Goal: Task Accomplishment & Management: Manage account settings

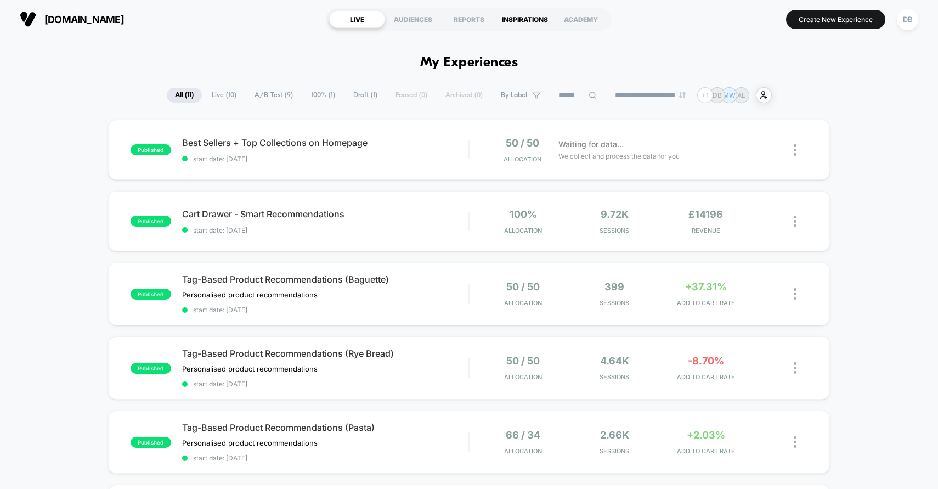
click at [514, 22] on div "INSPIRATIONS" at bounding box center [525, 19] width 56 height 18
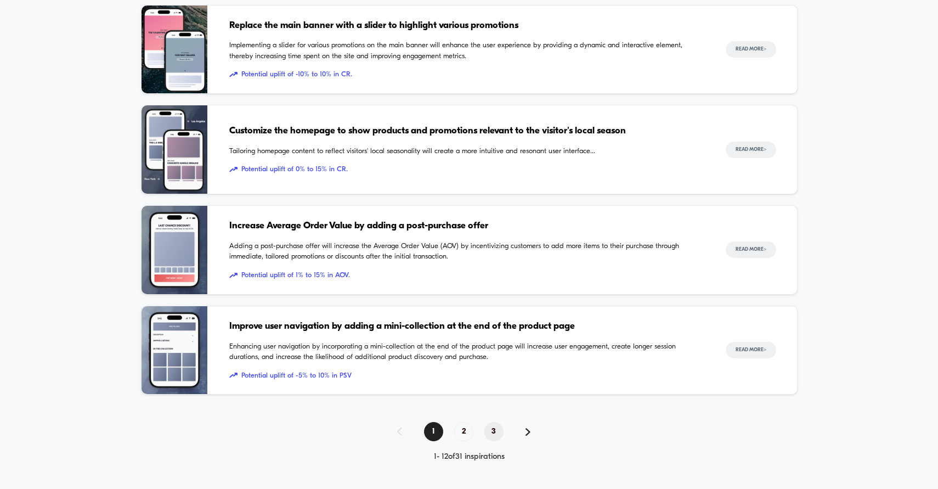
click at [498, 438] on span "3" at bounding box center [493, 431] width 19 height 19
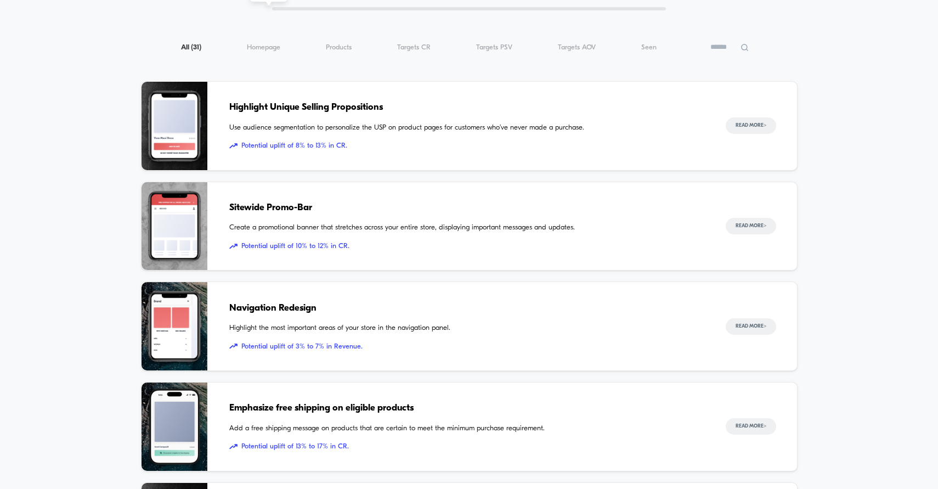
scroll to position [122, 0]
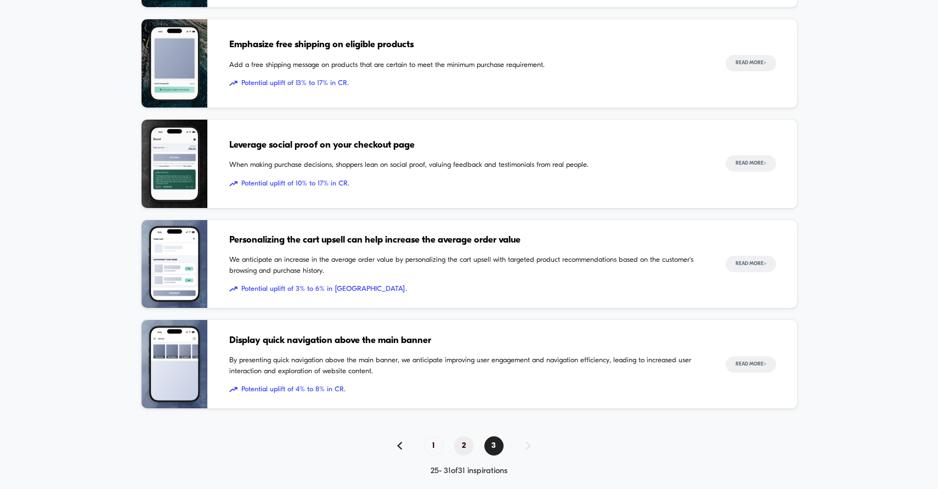
click at [467, 445] on span "2" at bounding box center [463, 445] width 19 height 19
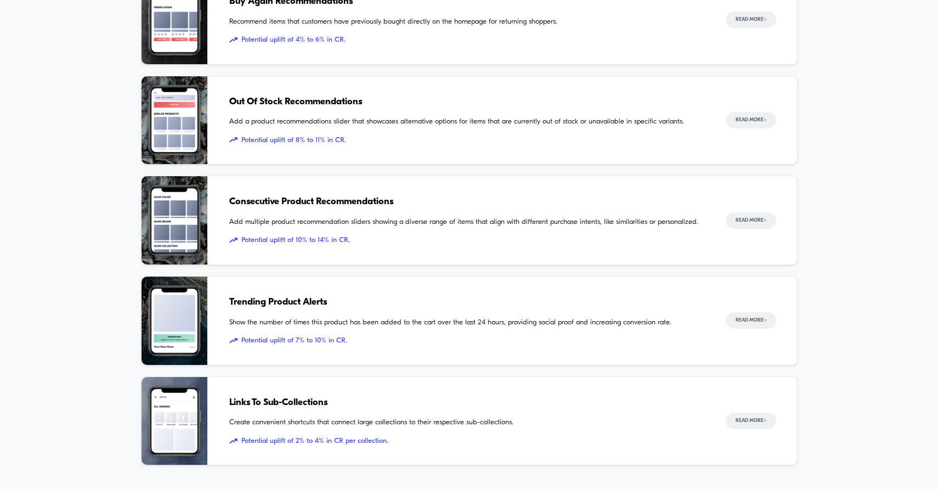
scroll to position [999, 0]
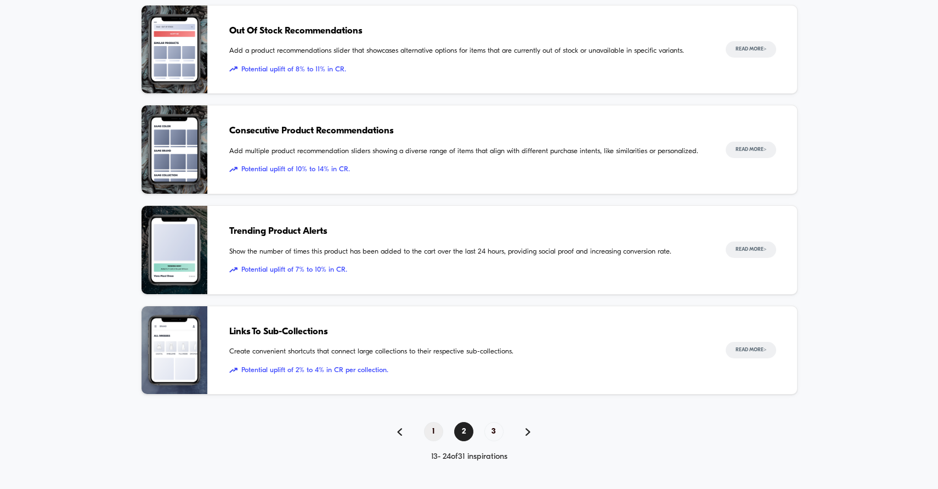
click at [440, 429] on span "1" at bounding box center [433, 431] width 19 height 19
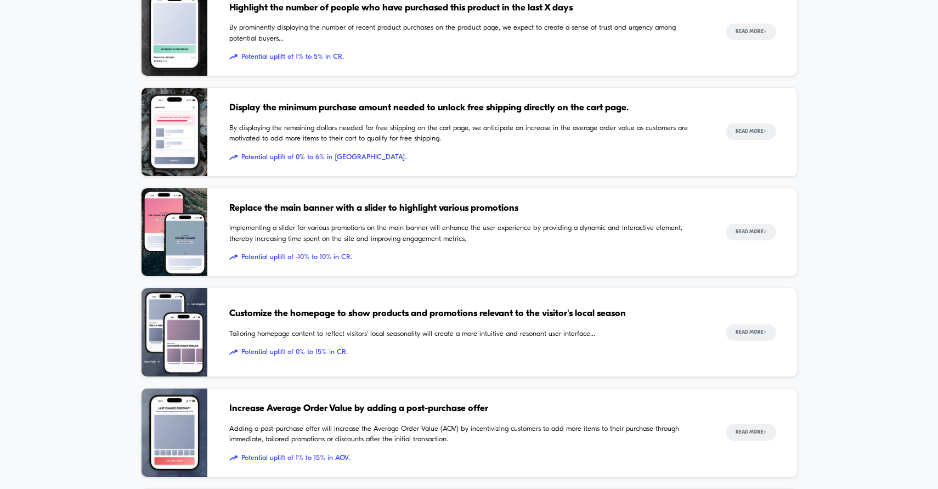
scroll to position [817, 0]
click at [482, 313] on span "Customize the homepage to show products and promotions relevant to the visitor'…" at bounding box center [466, 313] width 474 height 14
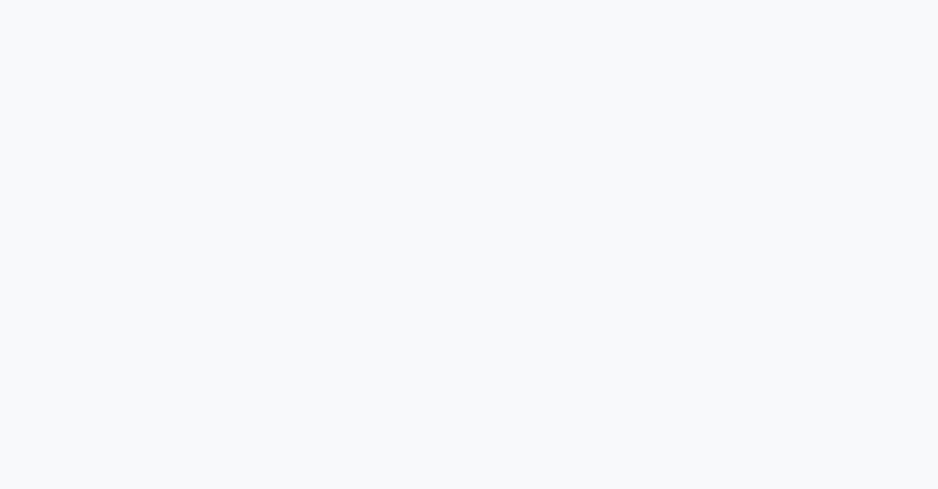
scroll to position [105, 0]
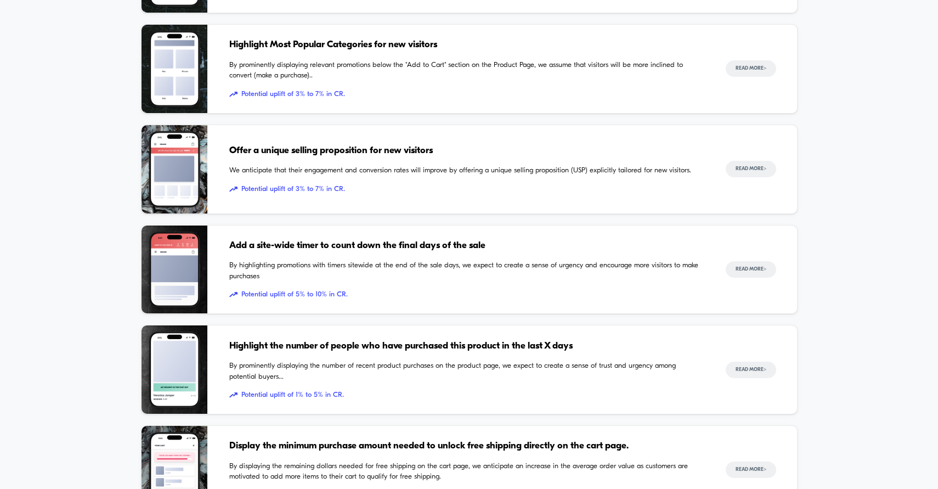
scroll to position [479, 0]
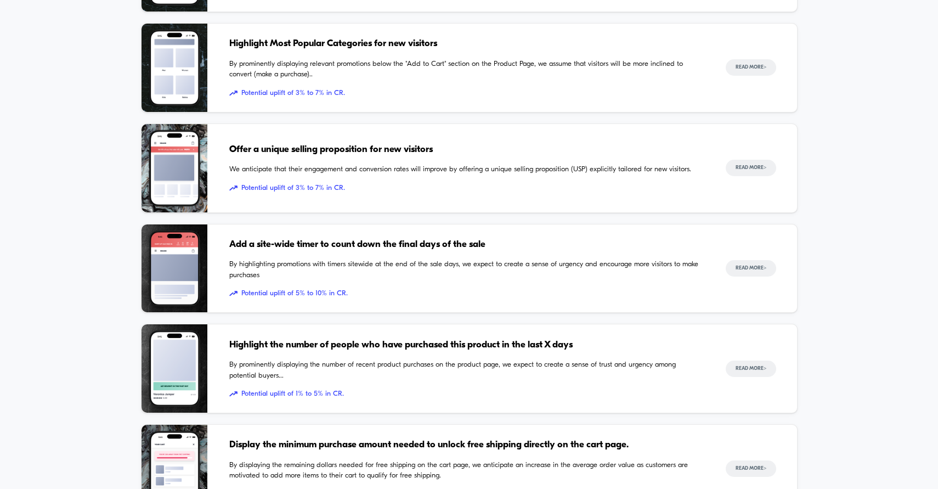
click at [290, 147] on span "Offer a unique selling proposition for new visitors" at bounding box center [466, 150] width 474 height 14
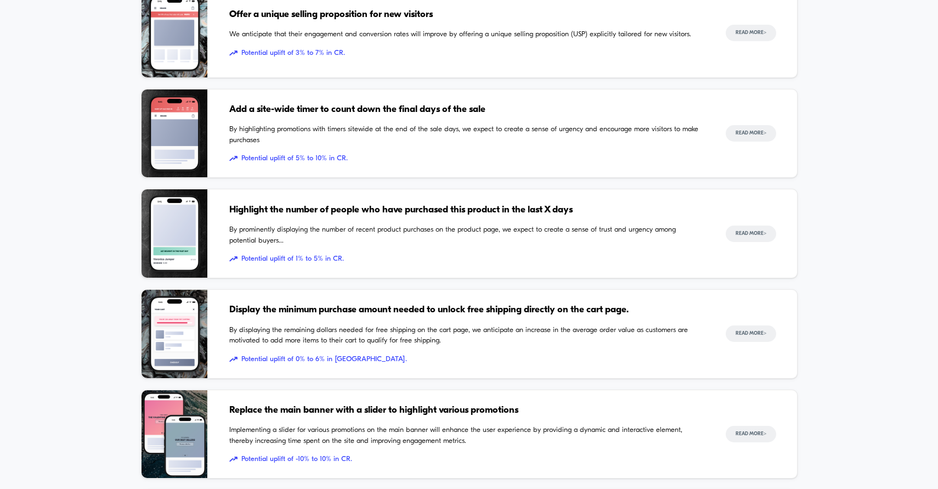
scroll to position [616, 0]
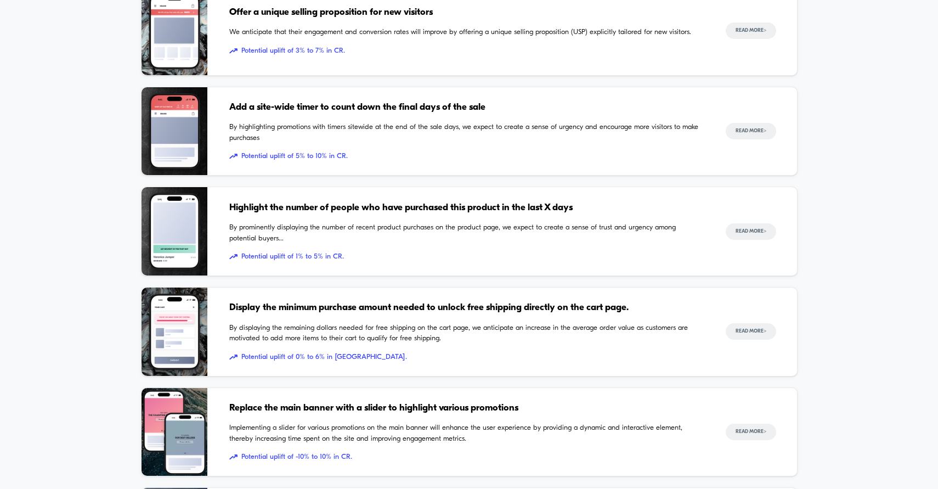
click at [382, 104] on span "Add a site-wide timer to count down the final days of the sale" at bounding box center [466, 107] width 474 height 14
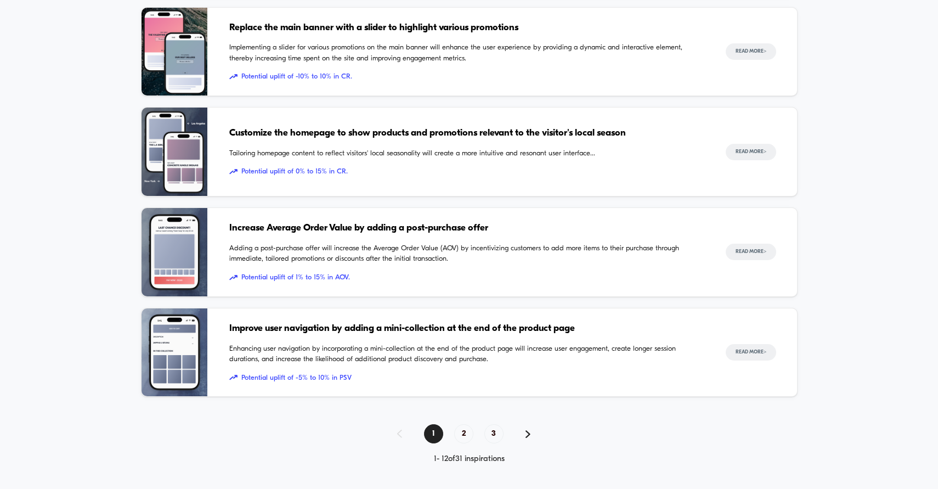
scroll to position [999, 0]
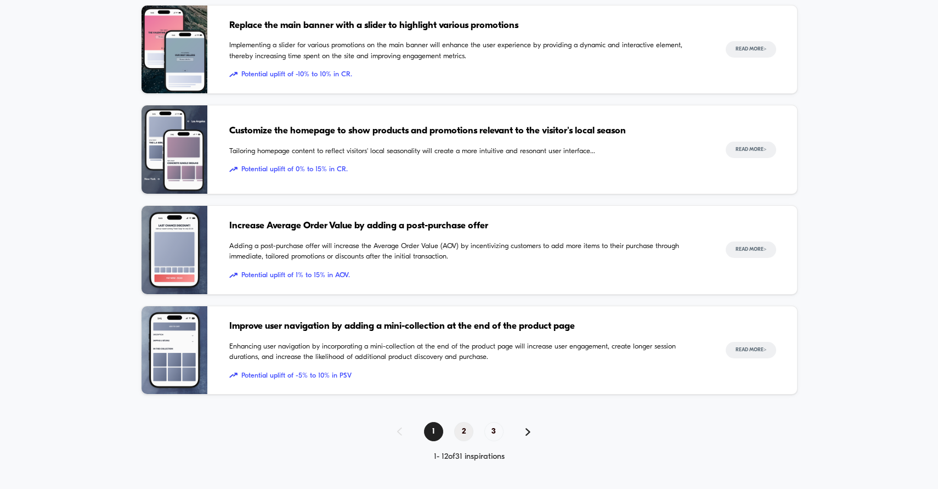
click at [462, 431] on span "2" at bounding box center [463, 431] width 19 height 19
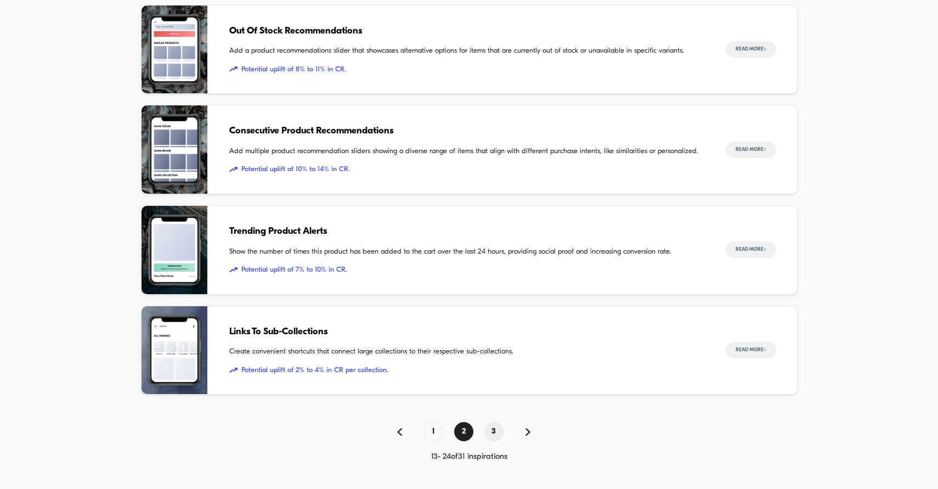
click at [498, 432] on span "3" at bounding box center [493, 431] width 19 height 19
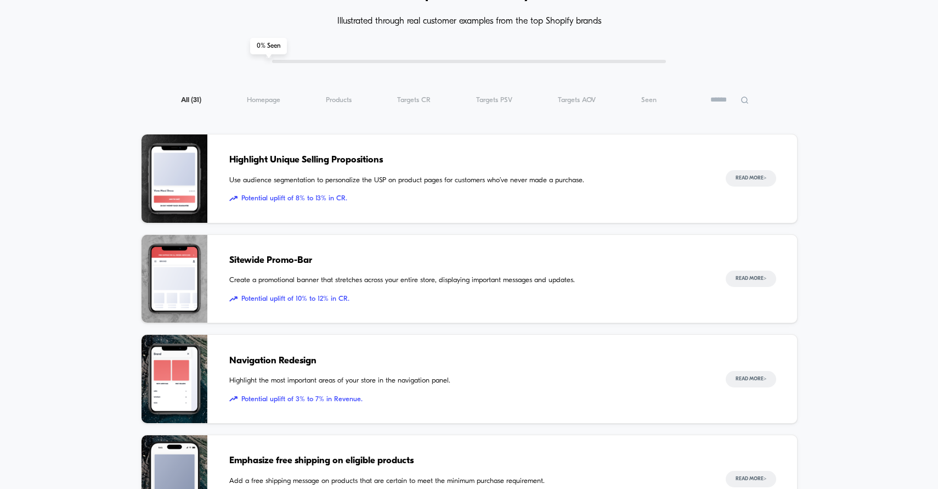
scroll to position [67, 0]
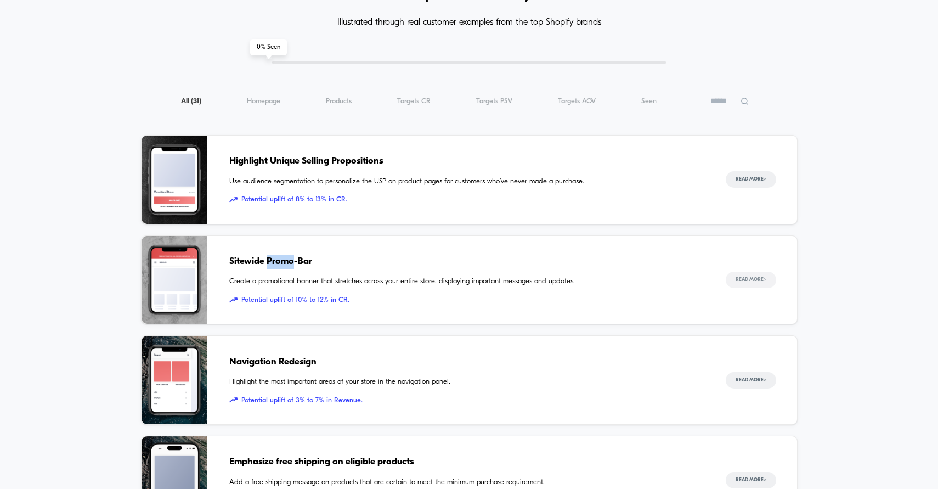
click at [749, 282] on button "Read More >" at bounding box center [751, 279] width 50 height 16
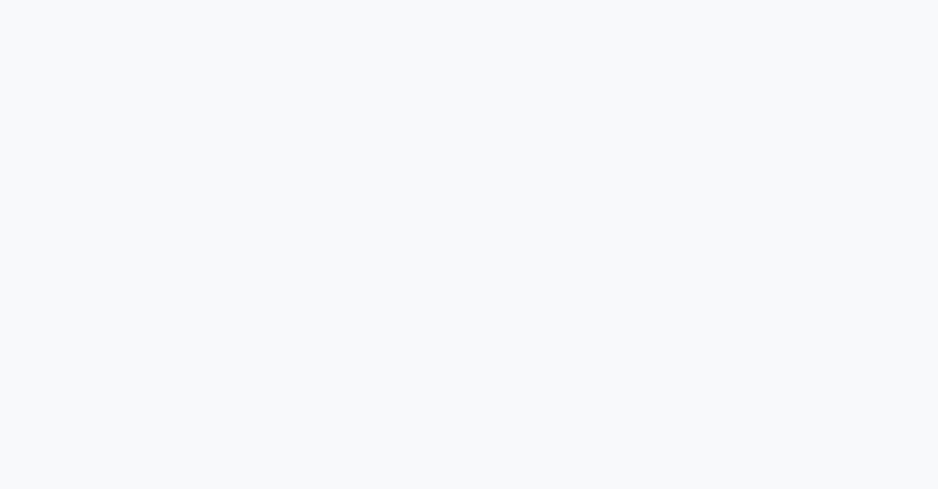
scroll to position [92, 0]
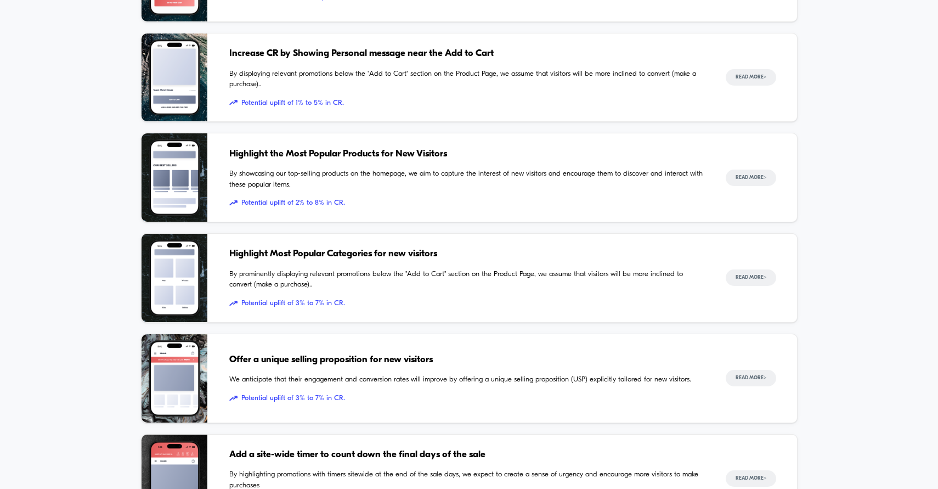
scroll to position [282, 0]
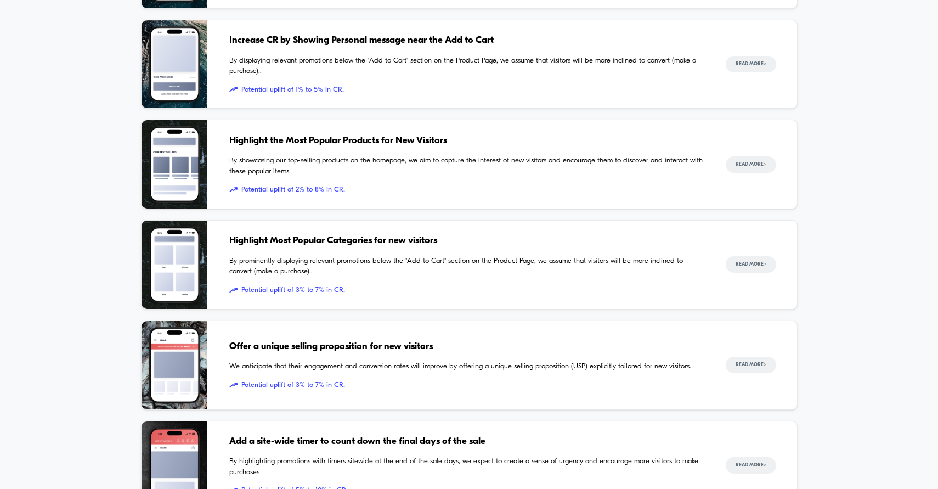
click at [384, 343] on span "Offer a unique selling proposition for new visitors" at bounding box center [466, 346] width 474 height 14
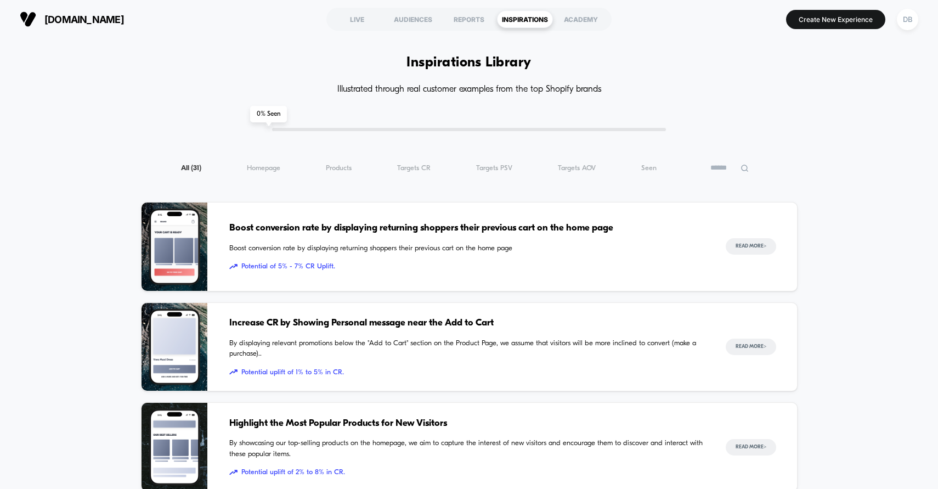
scroll to position [999, 0]
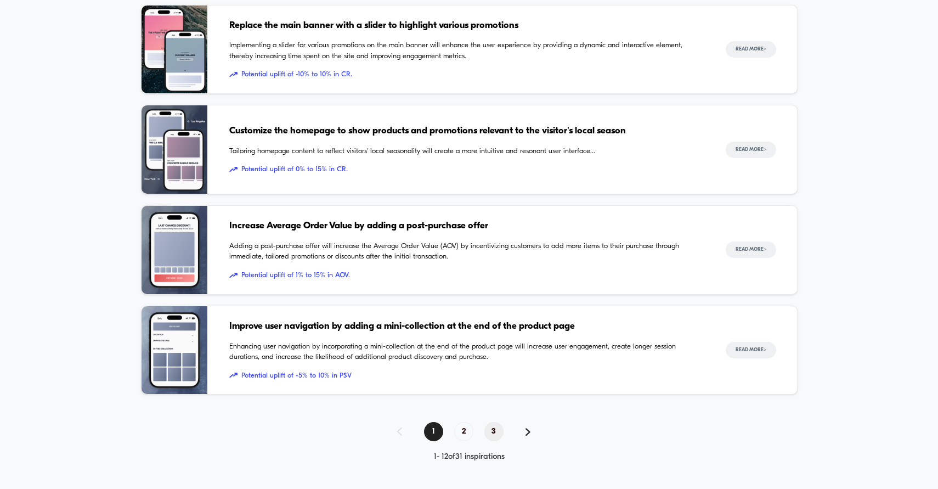
click at [494, 433] on span "3" at bounding box center [493, 431] width 19 height 19
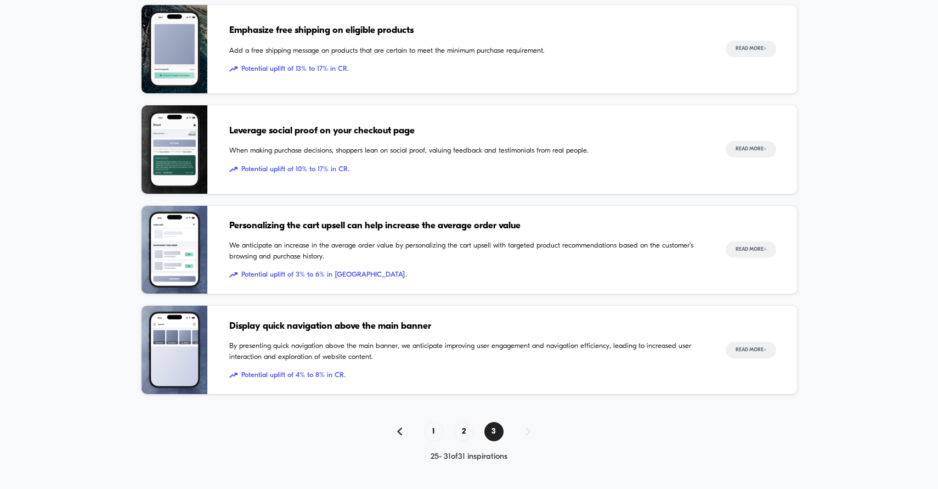
scroll to position [0, 0]
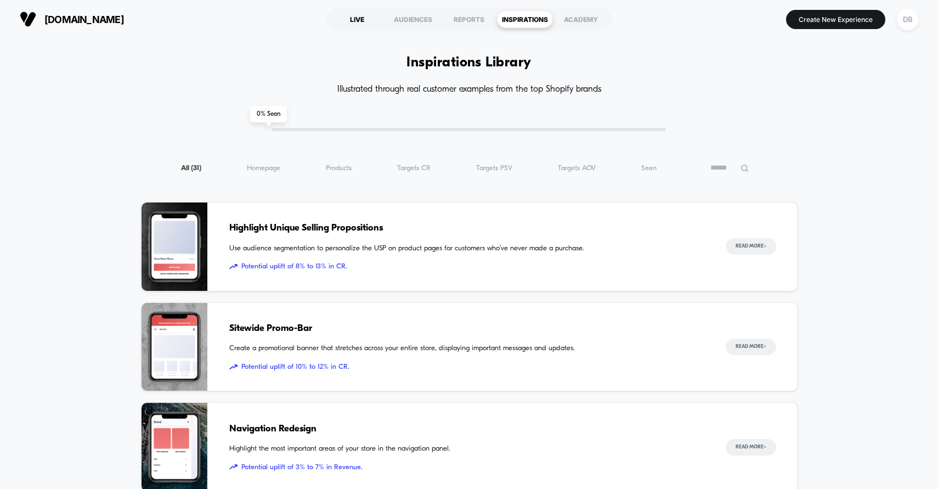
click at [361, 18] on div "LIVE" at bounding box center [357, 19] width 56 height 18
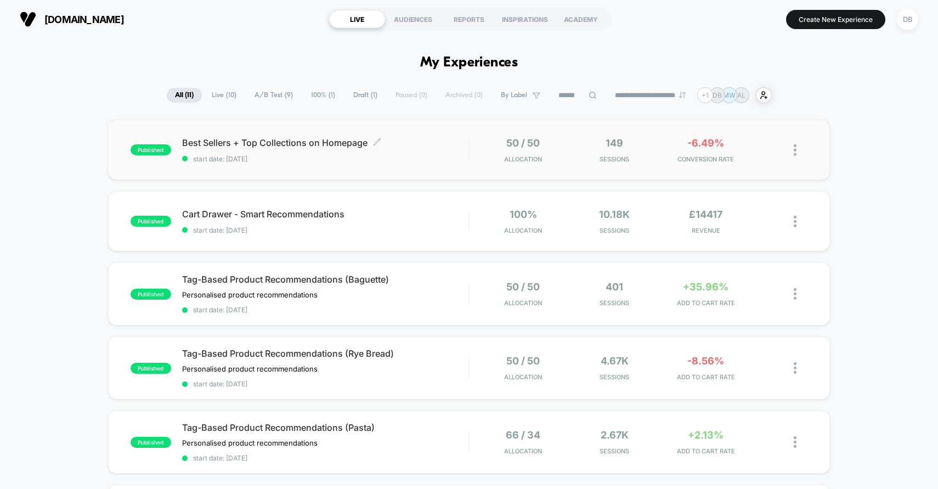
click at [389, 155] on span "start date: [DATE]" at bounding box center [325, 159] width 287 height 8
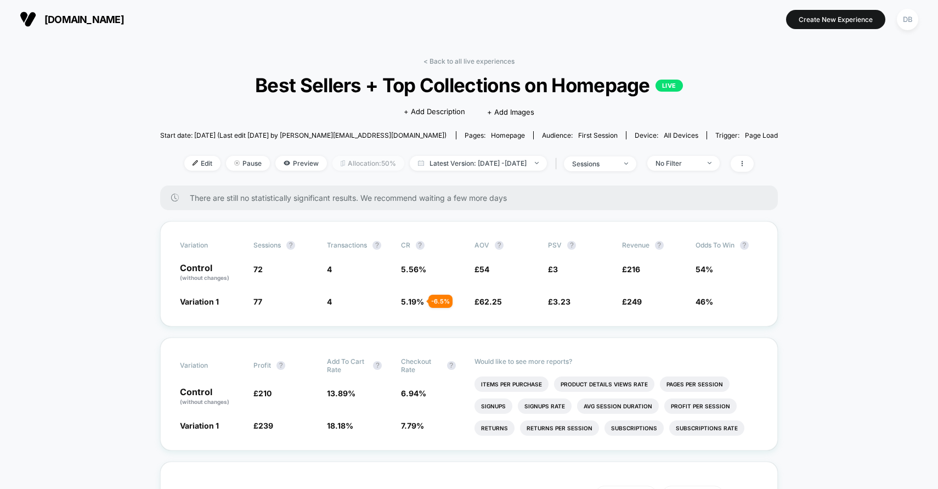
click at [340, 163] on span "Allocation: 50%" at bounding box center [368, 163] width 72 height 15
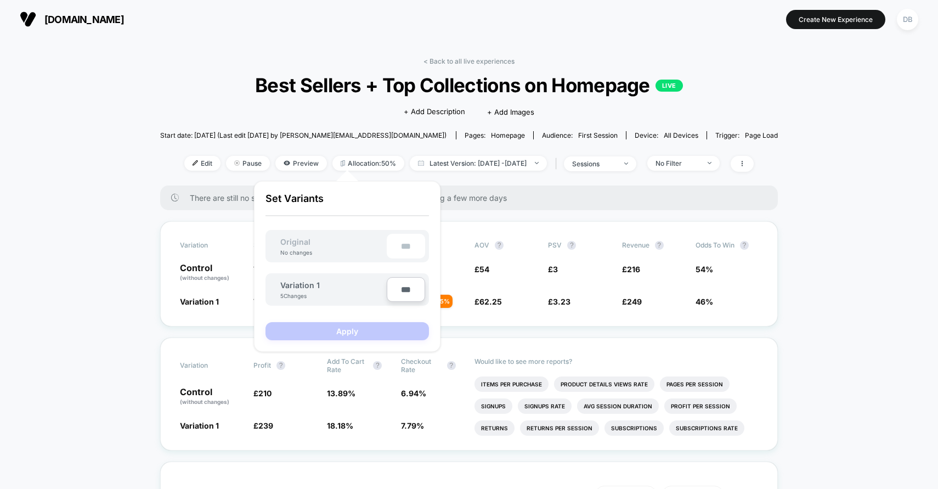
drag, startPoint x: 420, startPoint y: 291, endPoint x: 383, endPoint y: 289, distance: 36.8
click at [385, 291] on div "Variation 1 5 Changes ***" at bounding box center [346, 289] width 163 height 32
type input "**"
type input "****"
click at [390, 324] on button "Apply" at bounding box center [346, 331] width 163 height 18
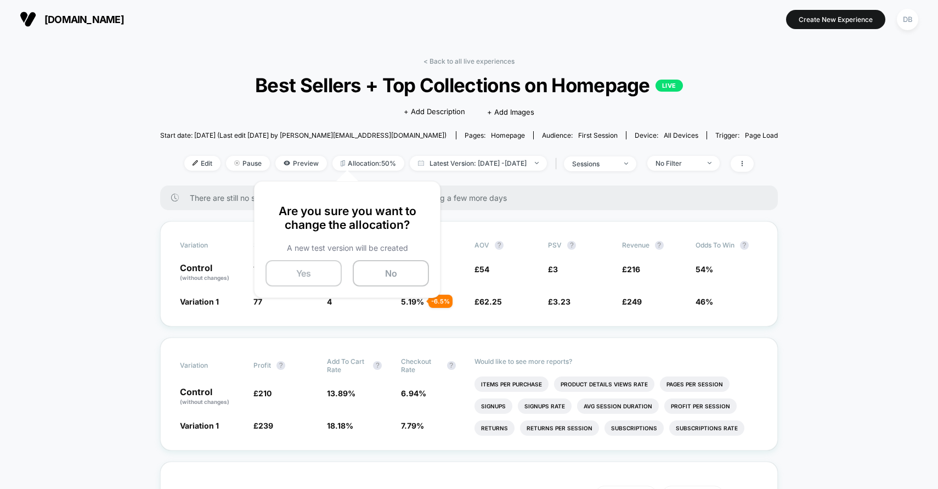
click at [298, 273] on button "Yes" at bounding box center [303, 273] width 76 height 26
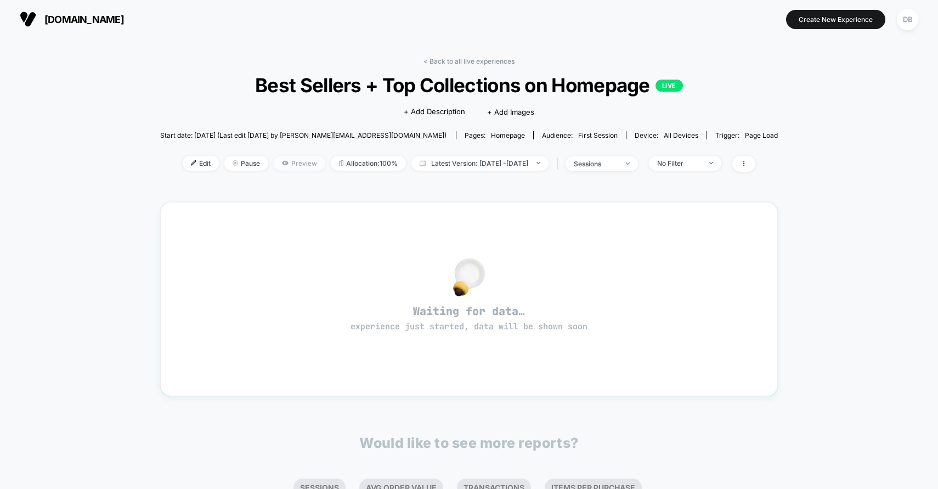
click at [286, 166] on span "Preview" at bounding box center [300, 163] width 52 height 15
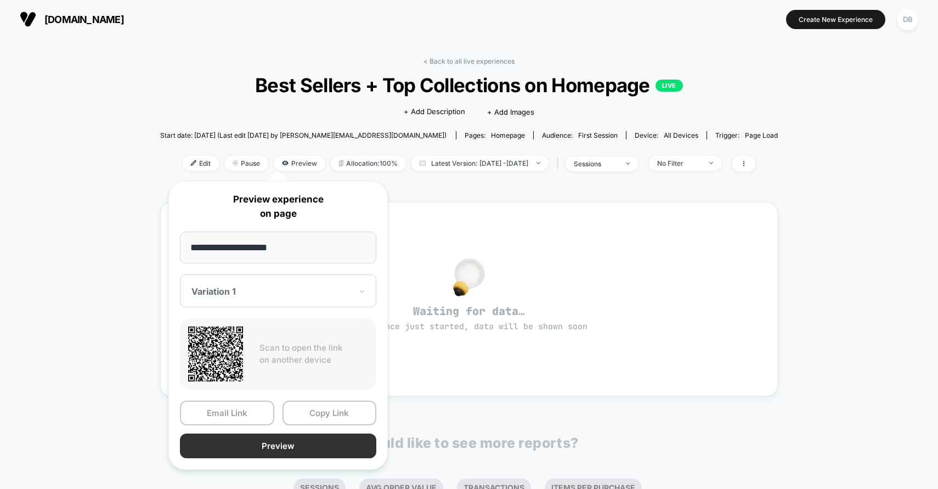
click at [329, 451] on button "Preview" at bounding box center [278, 445] width 196 height 25
